Goal: Transaction & Acquisition: Purchase product/service

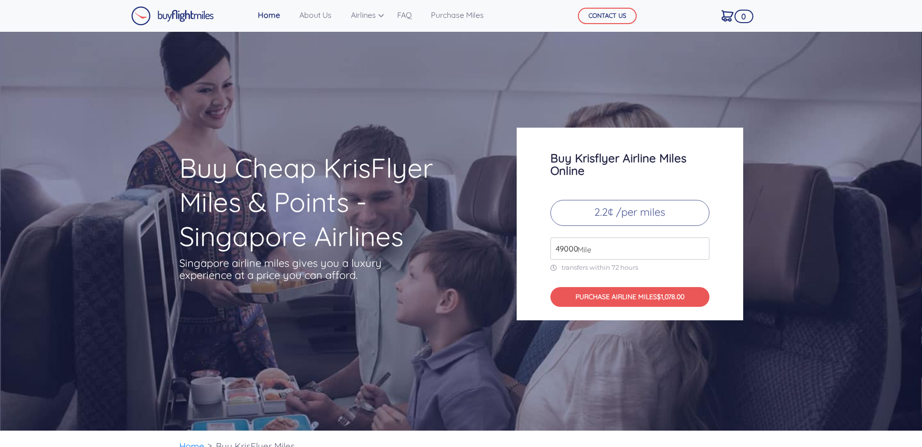
scroll to position [74, 0]
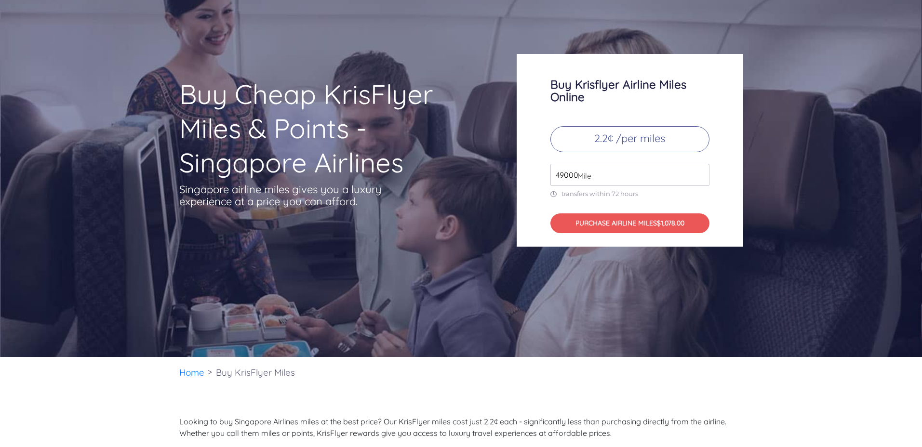
click at [575, 150] on p "2.2¢ /per miles" at bounding box center [629, 139] width 159 height 26
drag, startPoint x: 582, startPoint y: 139, endPoint x: 603, endPoint y: 163, distance: 31.8
click at [582, 139] on p "2.2¢ /per miles" at bounding box center [629, 139] width 159 height 26
click at [601, 168] on input "49000" at bounding box center [629, 175] width 159 height 22
drag, startPoint x: 592, startPoint y: 176, endPoint x: 535, endPoint y: 172, distance: 57.0
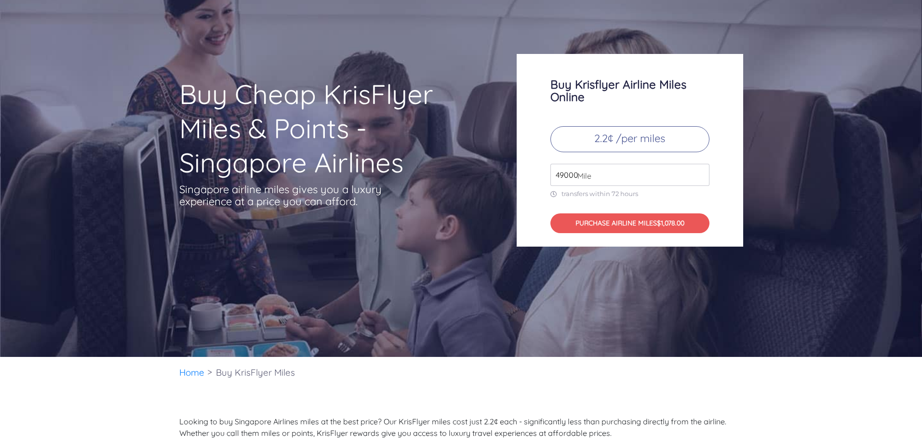
click at [535, 172] on div "Buy Krisflyer Airline Miles Online 2.2¢ /per miles 49000 Mile transfers within …" at bounding box center [629, 150] width 226 height 193
click at [635, 176] on input "49000" at bounding box center [629, 175] width 159 height 22
click at [700, 176] on input "49000" at bounding box center [629, 175] width 159 height 22
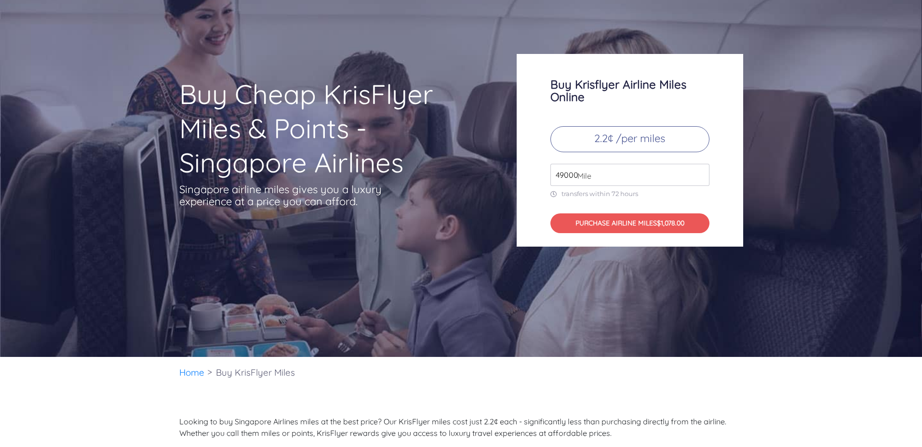
click at [700, 176] on input "49000" at bounding box center [629, 175] width 159 height 22
click at [561, 176] on input "49000" at bounding box center [629, 175] width 159 height 22
click at [570, 177] on input "49000" at bounding box center [629, 175] width 159 height 22
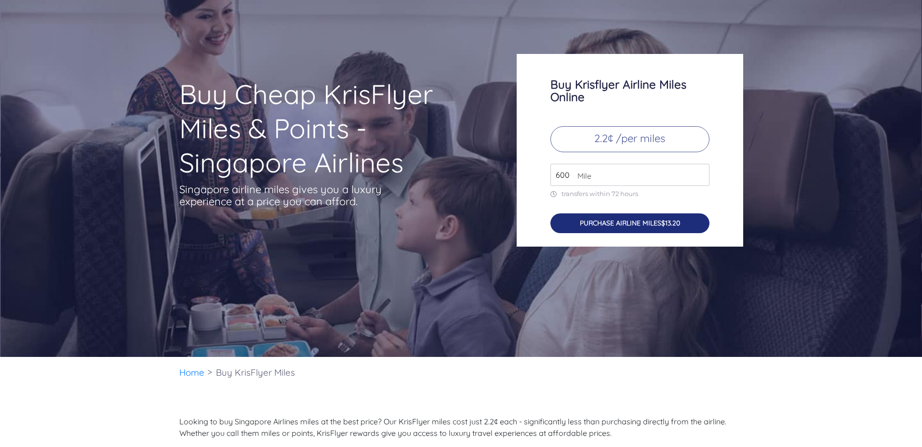
type input "600"
click at [609, 222] on button "PURCHASE AIRLINE MILES $13.20" at bounding box center [629, 223] width 159 height 20
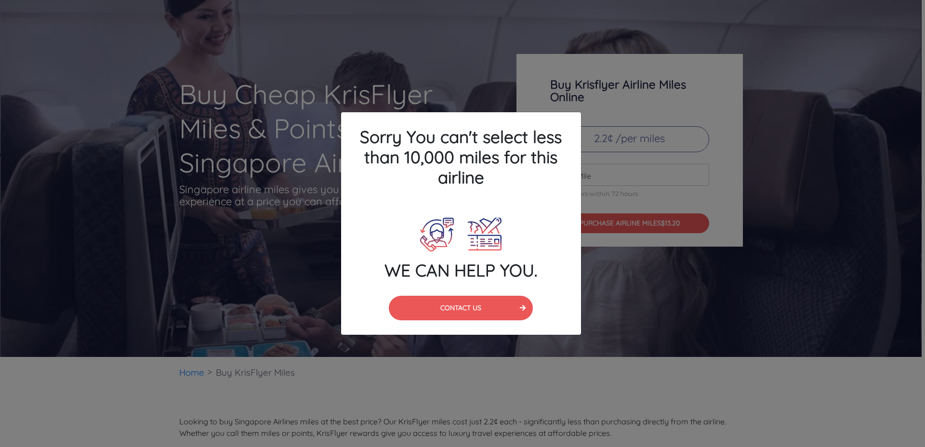
click at [604, 186] on div "Sorry You can't select less than 10,000 miles for this airline WE CAN HELP YOU.…" at bounding box center [462, 223] width 925 height 447
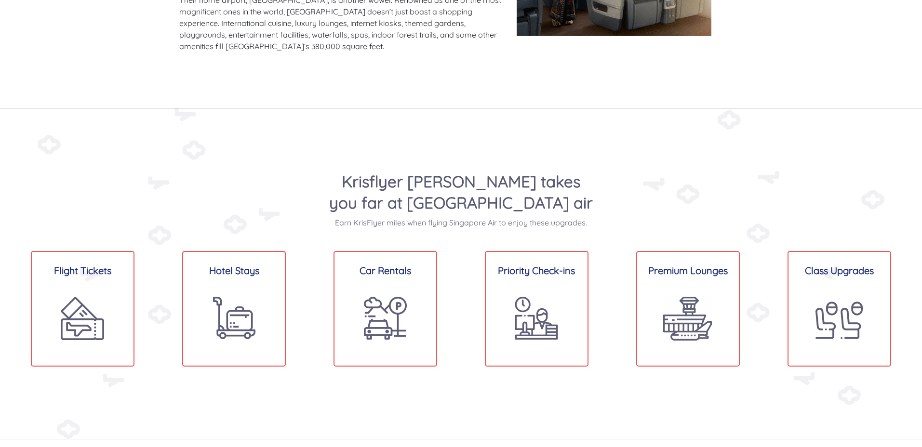
scroll to position [788, 0]
